Goal: Transaction & Acquisition: Purchase product/service

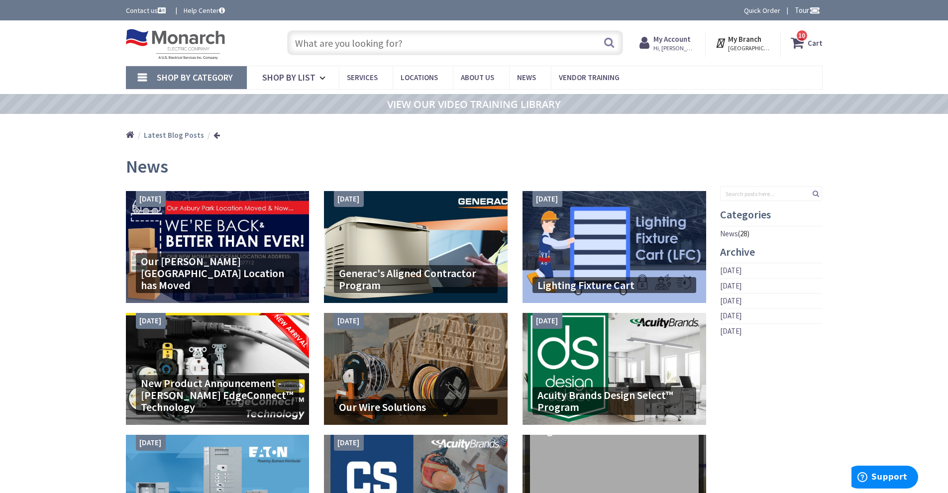
click at [375, 41] on input "text" at bounding box center [455, 42] width 336 height 25
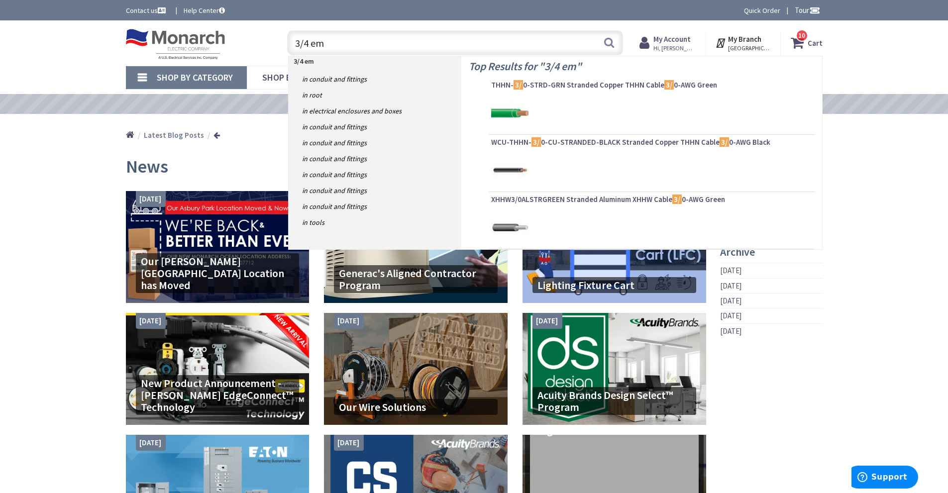
type input "3/4 emt"
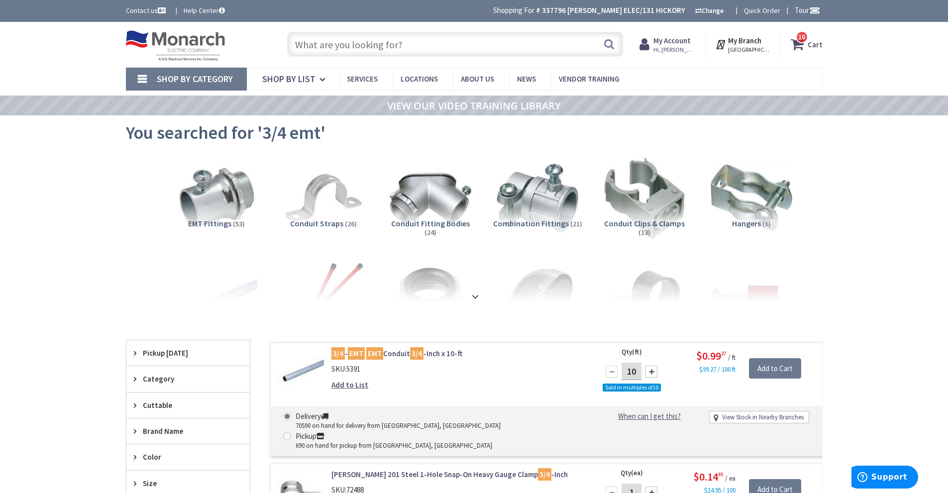
click at [364, 47] on input "text" at bounding box center [455, 44] width 336 height 25
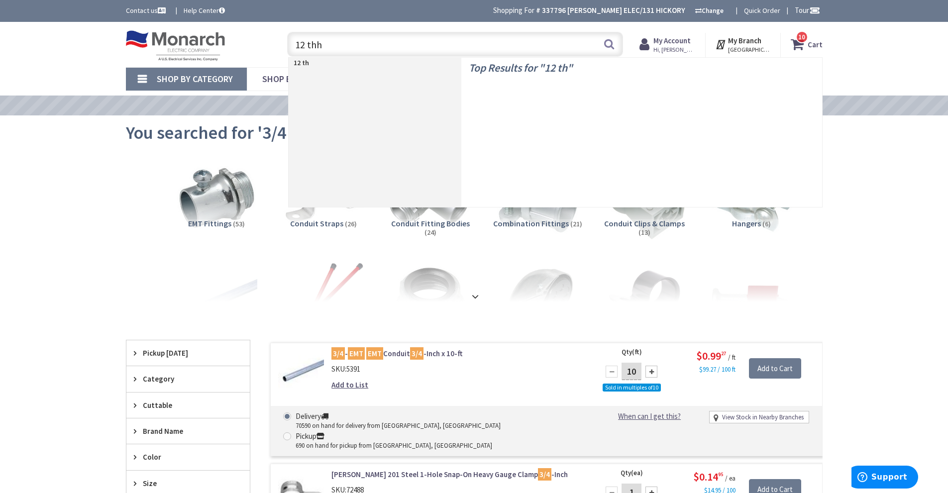
type input "12 thhn"
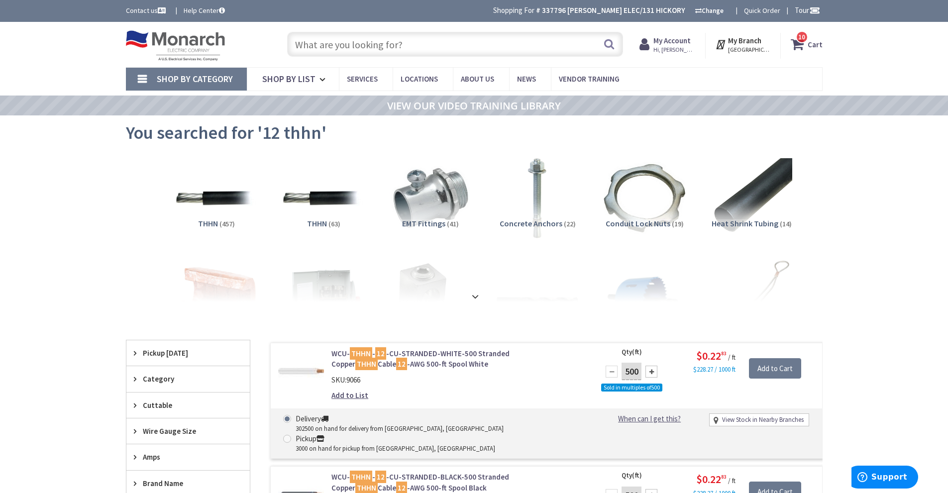
click at [414, 51] on input "text" at bounding box center [455, 44] width 336 height 25
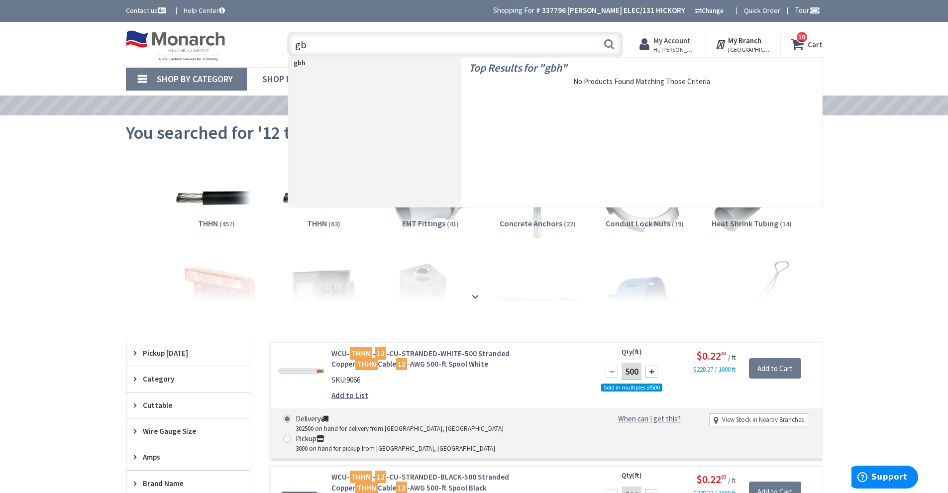
type input "g"
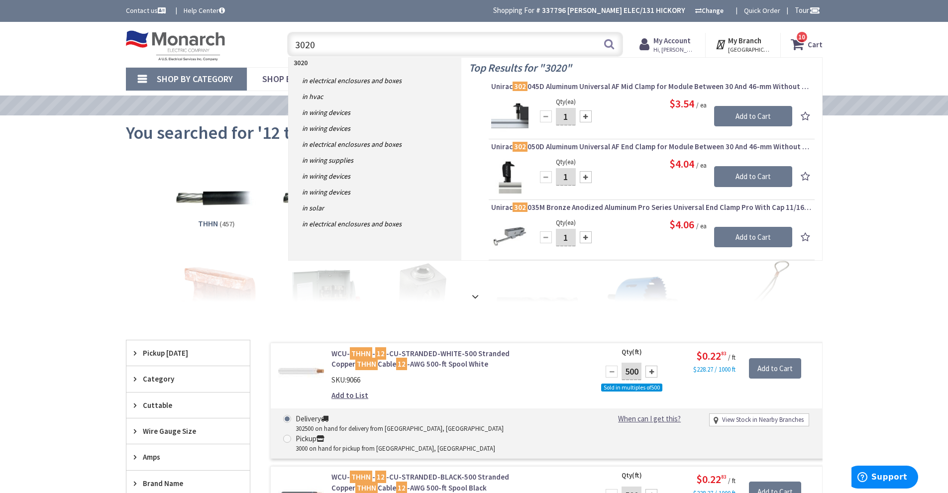
drag, startPoint x: 414, startPoint y: 51, endPoint x: 401, endPoint y: 69, distance: 22.5
drag, startPoint x: 401, startPoint y: 69, endPoint x: 347, endPoint y: 49, distance: 57.0
click at [347, 49] on input "3020" at bounding box center [455, 44] width 336 height 25
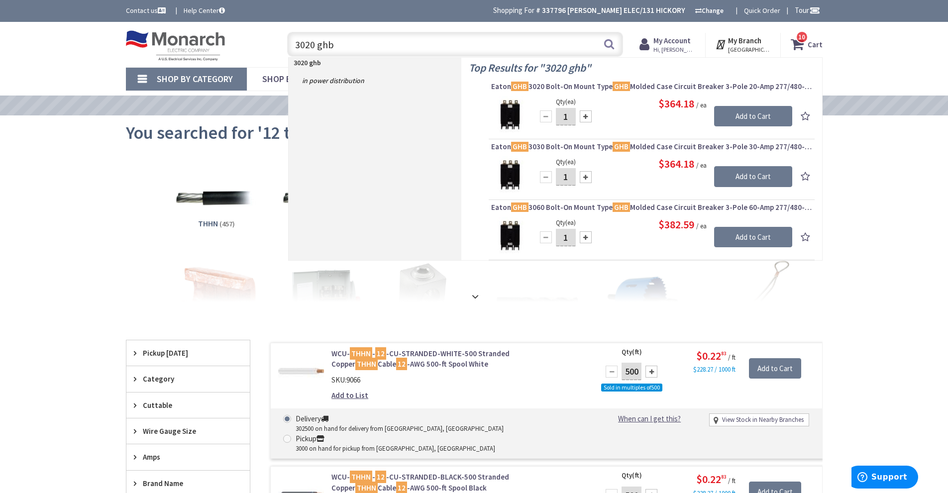
drag, startPoint x: 332, startPoint y: 44, endPoint x: 275, endPoint y: 36, distance: 58.3
click at [275, 36] on div "3020 ghb 3020 ghb Search 10" at bounding box center [453, 44] width 356 height 32
type input "120 bab"
